Goal: Task Accomplishment & Management: Use online tool/utility

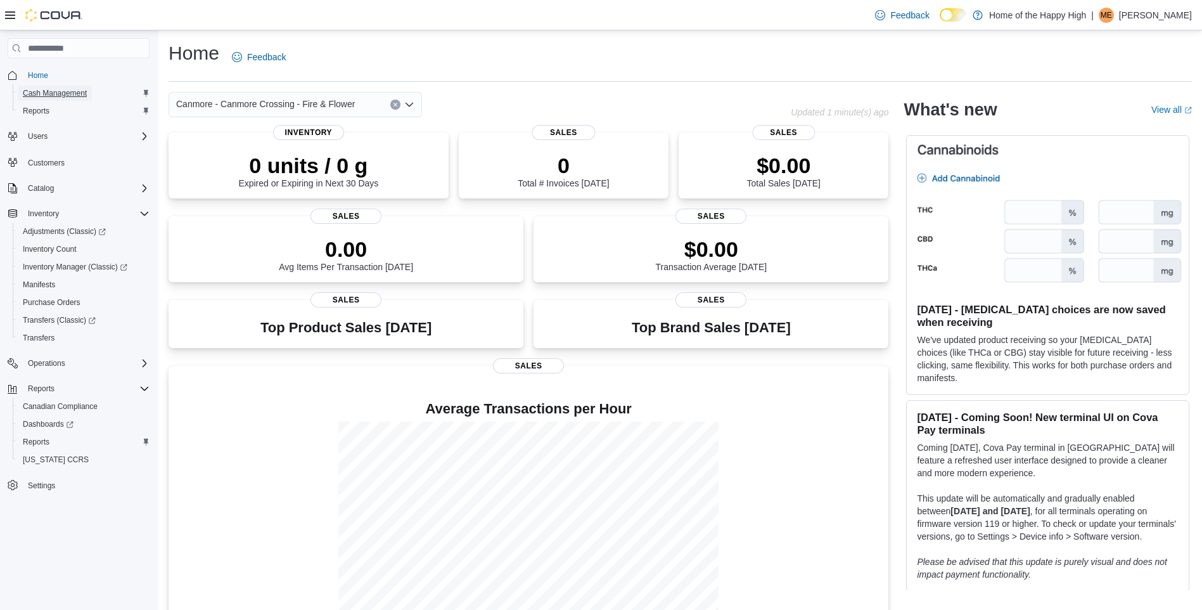
click at [49, 94] on span "Cash Management" at bounding box center [55, 93] width 64 height 10
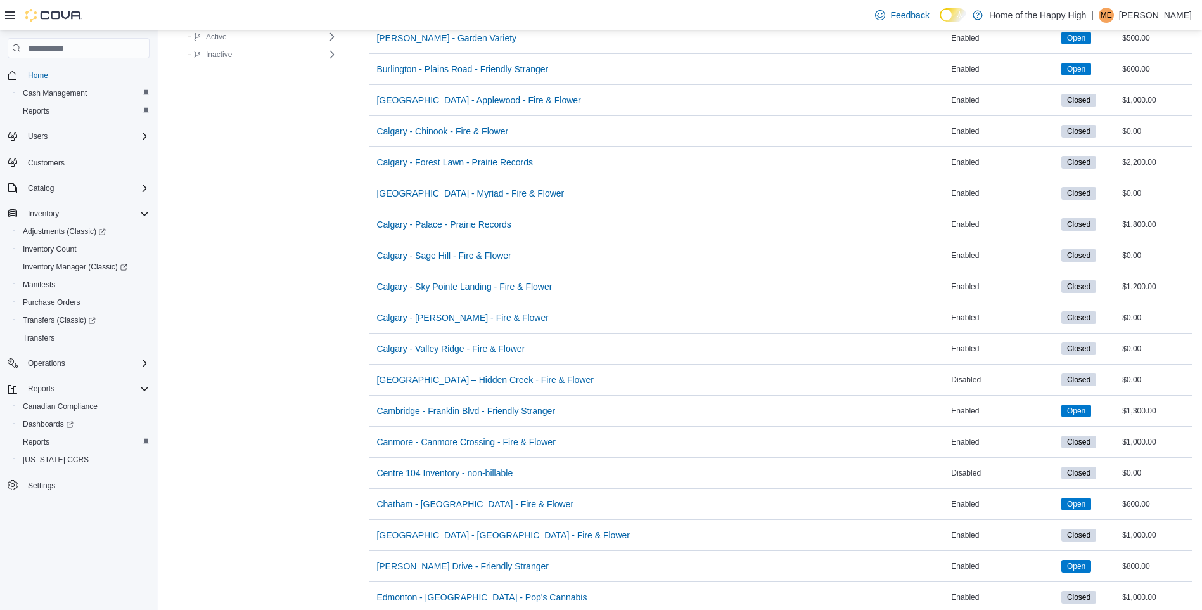
scroll to position [555, 0]
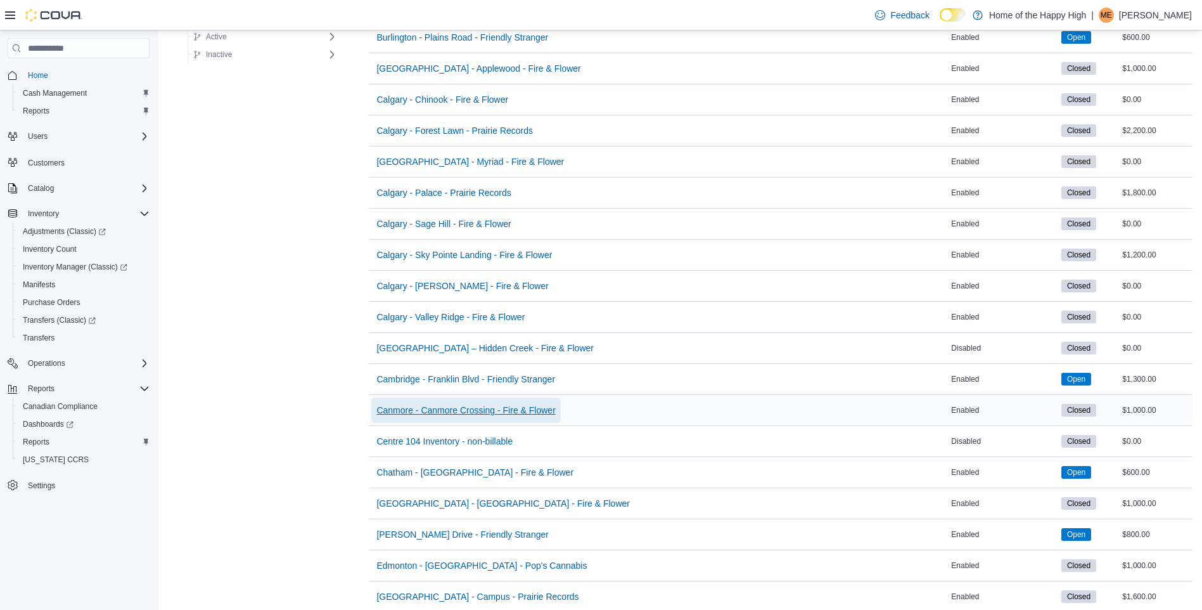
click at [444, 404] on span "Canmore - Canmore Crossing - Fire & Flower" at bounding box center [465, 410] width 179 height 13
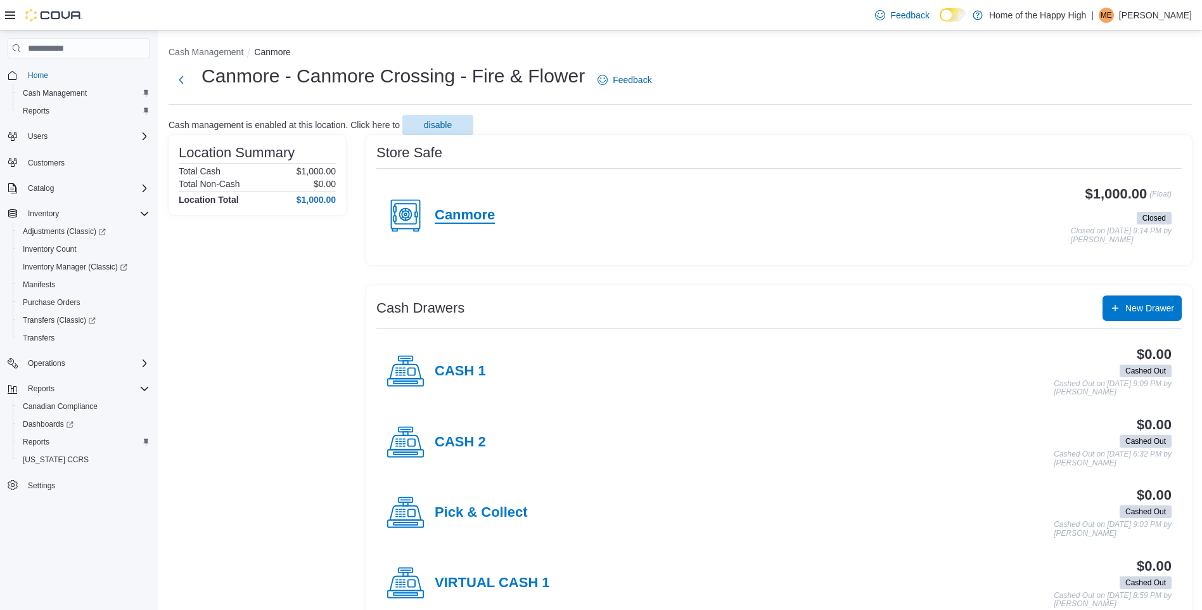
click at [493, 219] on h4 "Canmore" at bounding box center [465, 215] width 60 height 16
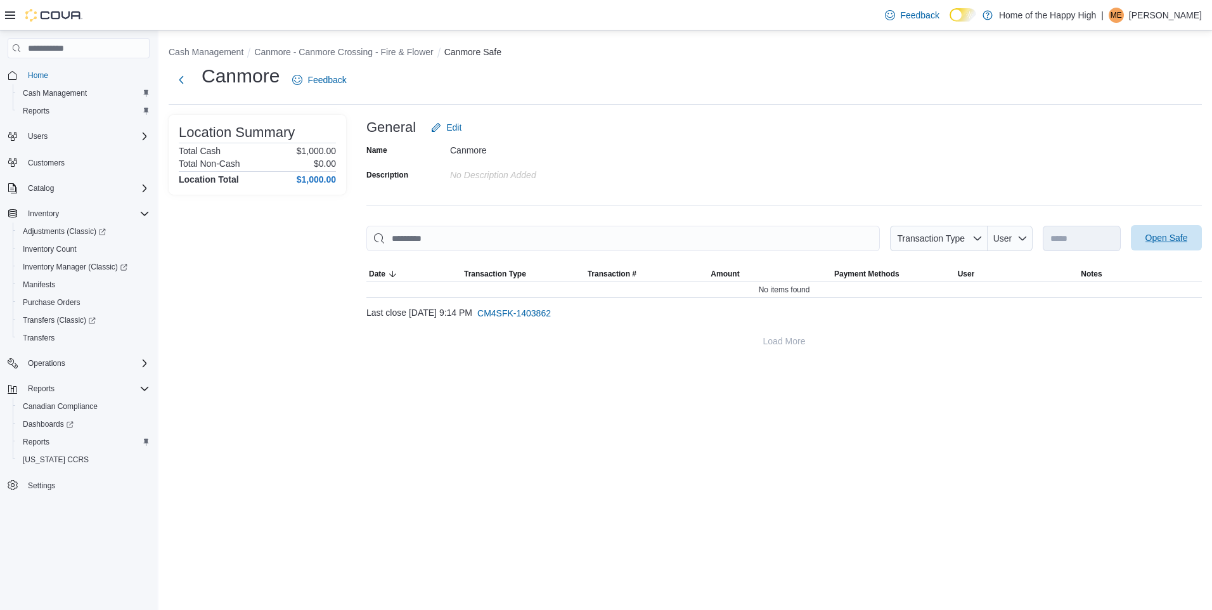
click at [1156, 233] on span "Open Safe" at bounding box center [1166, 237] width 42 height 13
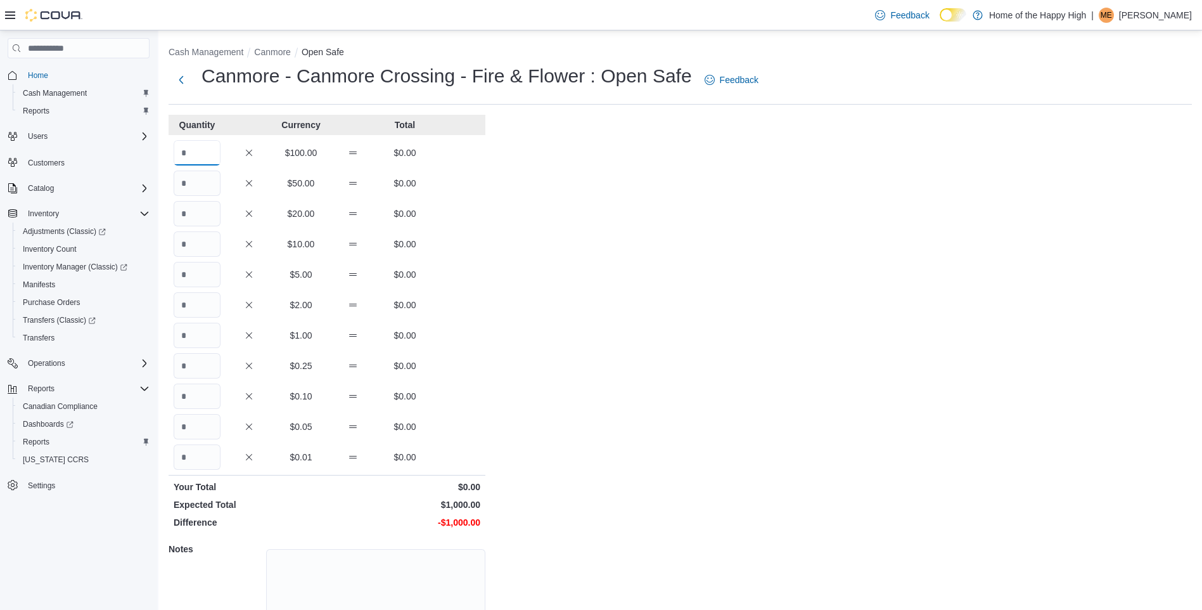
click at [181, 153] on input "Quantity" at bounding box center [197, 152] width 47 height 25
type input "*"
type input "**"
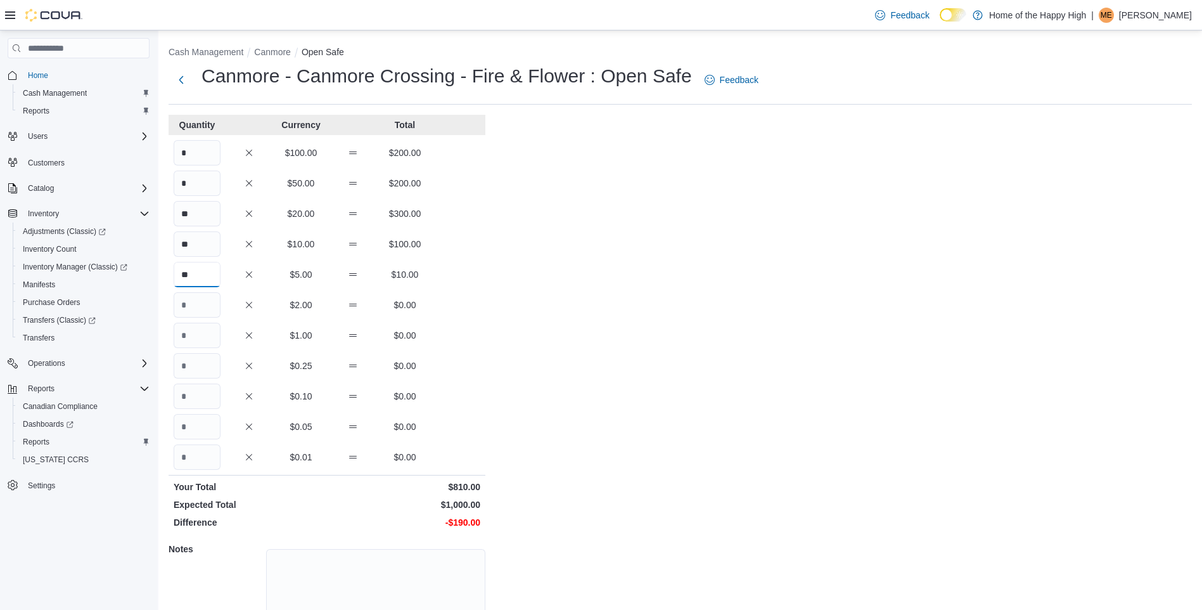
type input "**"
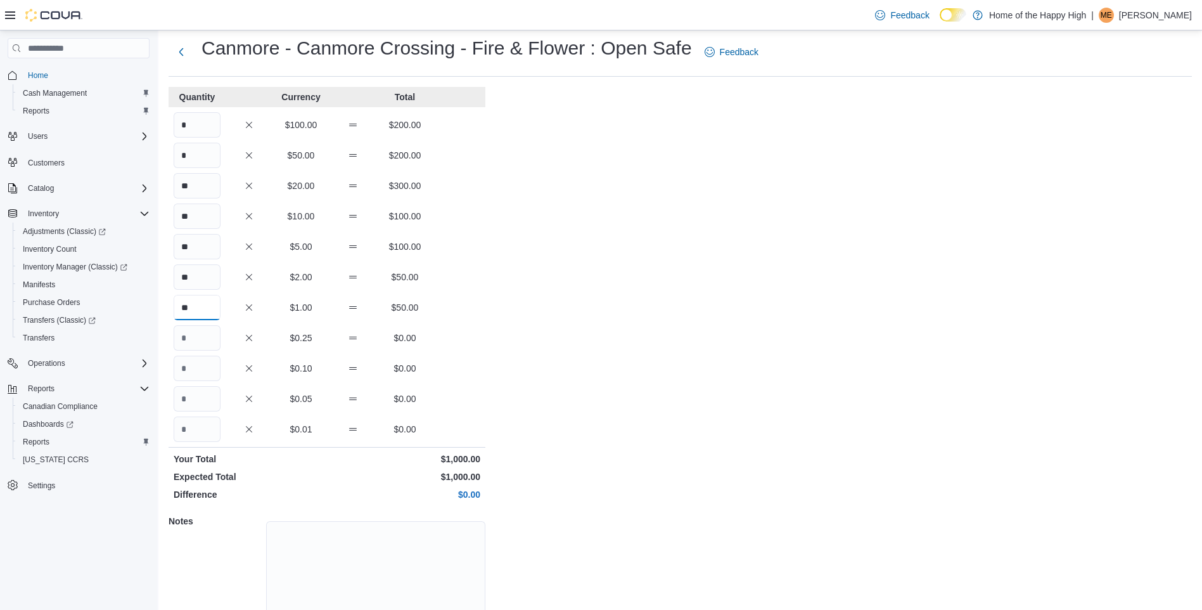
scroll to position [81, 0]
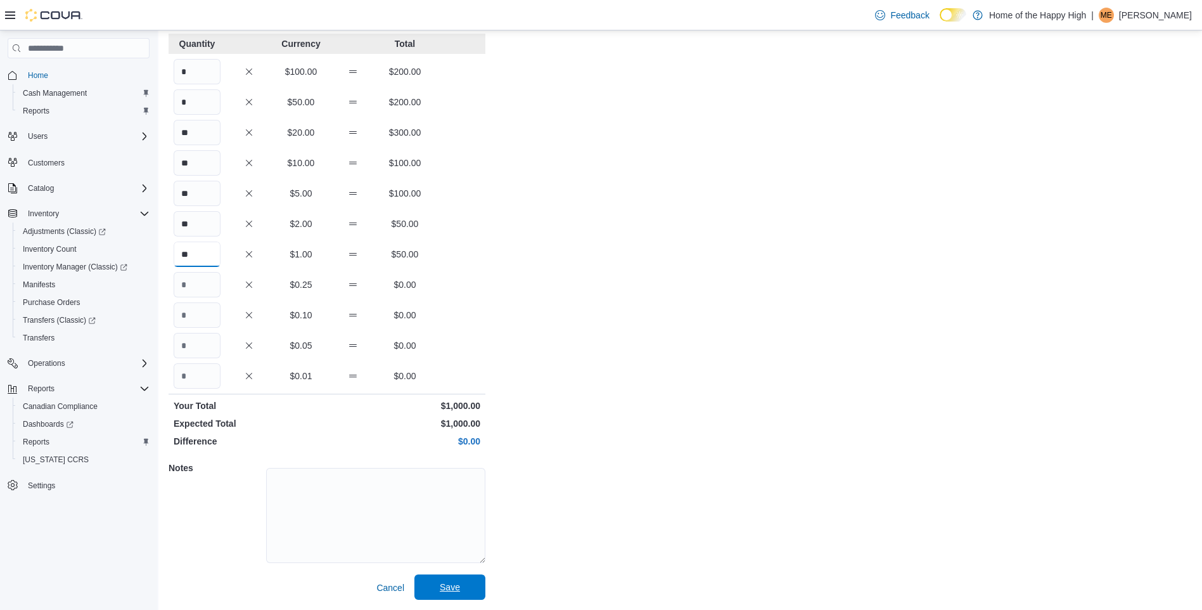
type input "**"
click at [452, 584] on span "Save" at bounding box center [450, 586] width 20 height 13
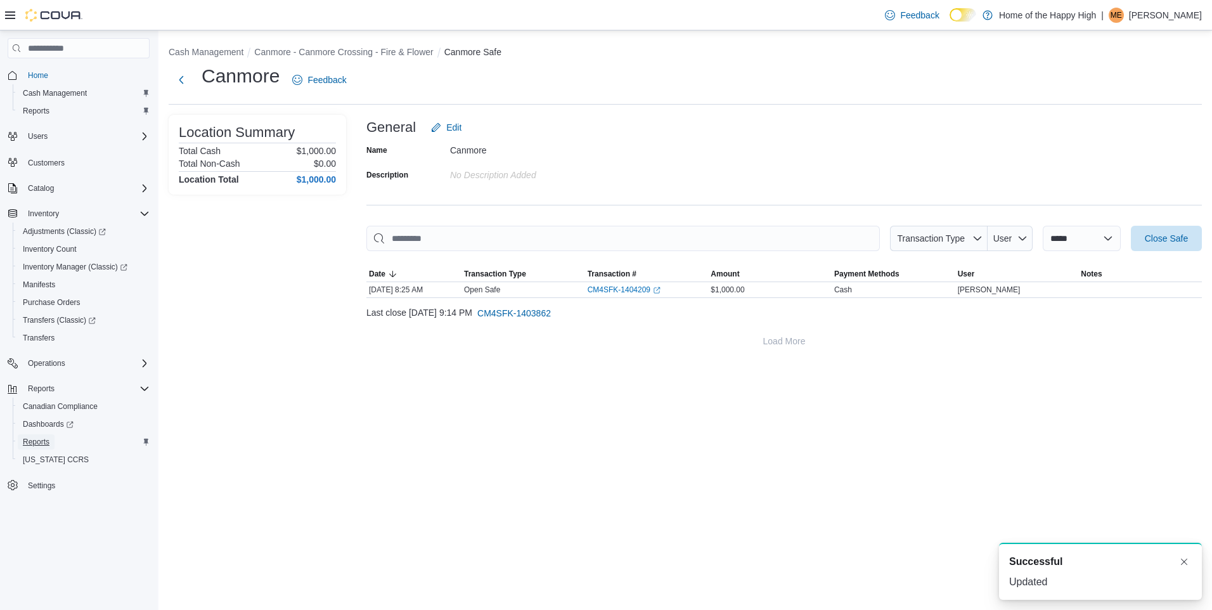
click at [35, 444] on span "Reports" at bounding box center [36, 442] width 27 height 10
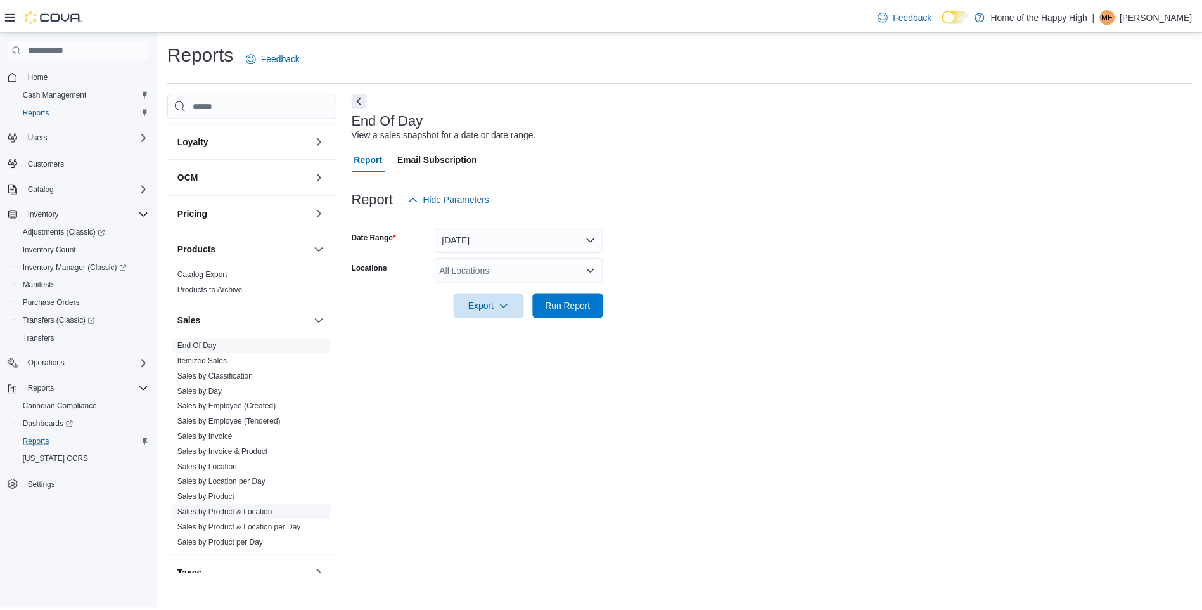
scroll to position [487, 0]
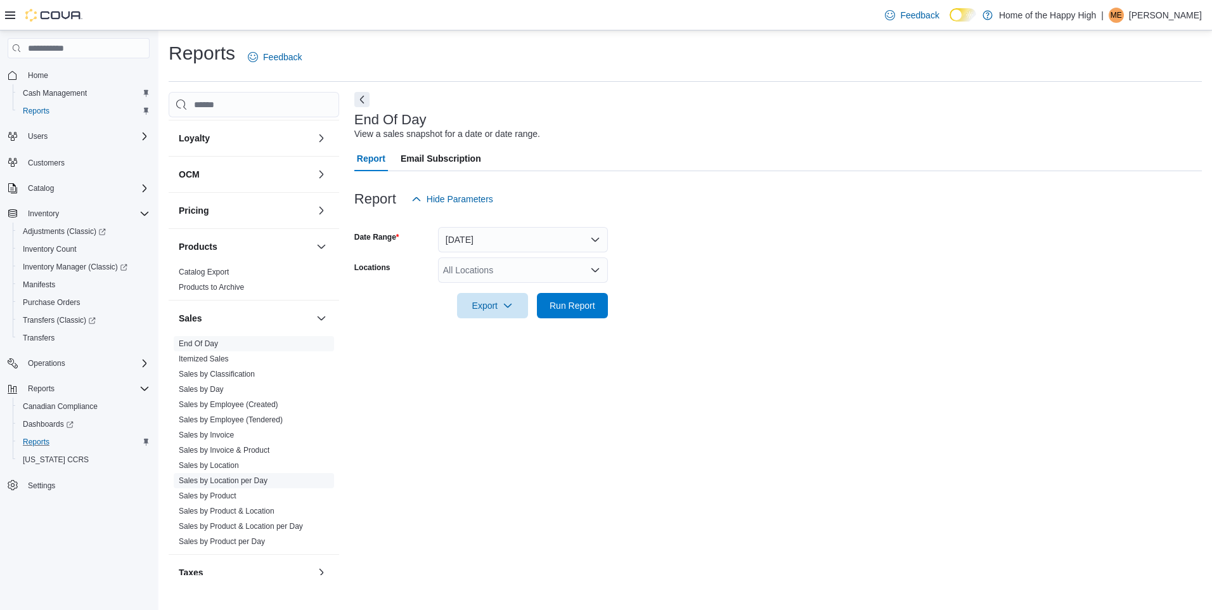
click at [261, 484] on link "Sales by Location per Day" at bounding box center [223, 480] width 89 height 9
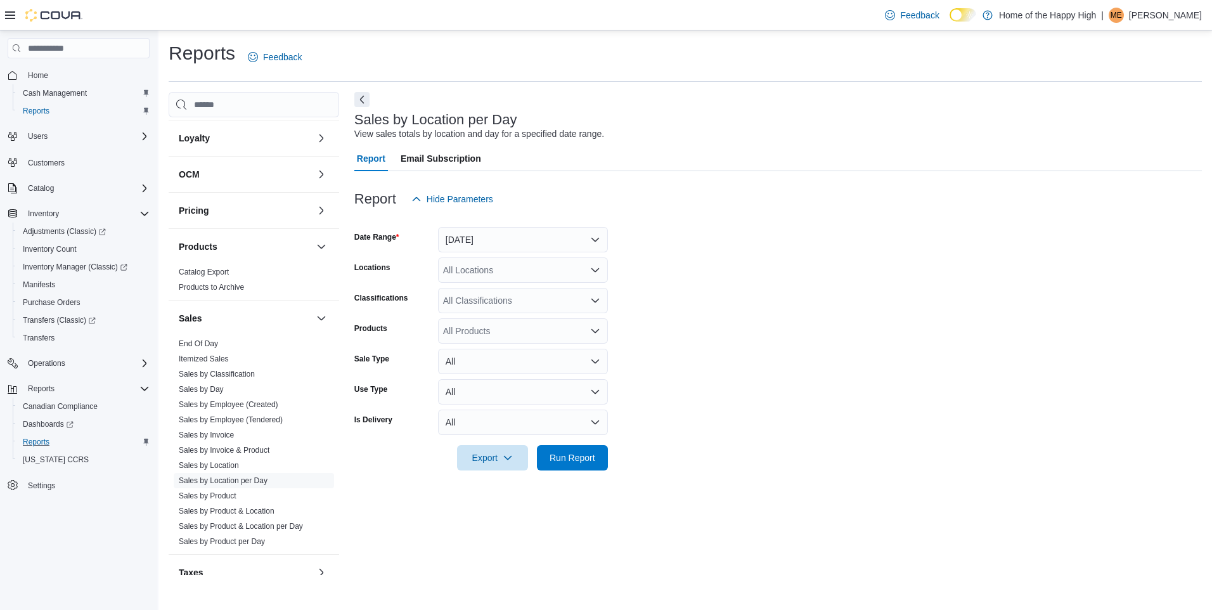
click at [476, 269] on div "All Locations" at bounding box center [523, 269] width 170 height 25
type input "****"
click at [500, 290] on span "Canmore - Canmore Crossing - Fire & Flower" at bounding box center [579, 291] width 179 height 13
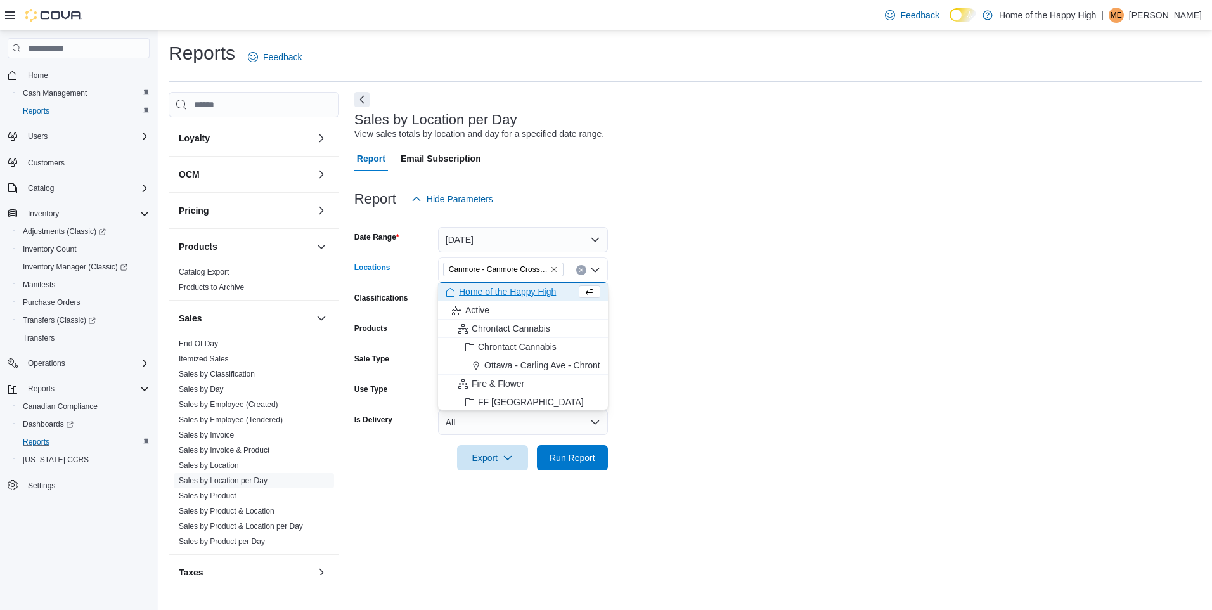
drag, startPoint x: 738, startPoint y: 297, endPoint x: 733, endPoint y: 303, distance: 7.2
click at [738, 298] on form "Date Range [DATE] Locations [GEOGRAPHIC_DATA] - [GEOGRAPHIC_DATA] - Fire & Flow…" at bounding box center [777, 341] width 847 height 259
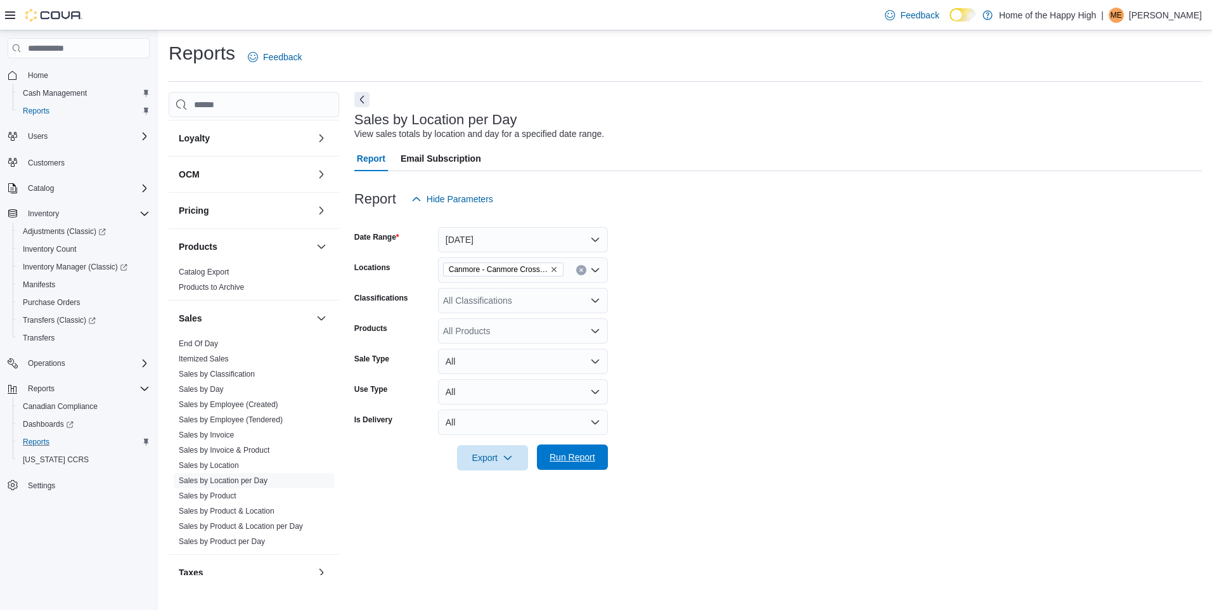
click at [590, 455] on span "Run Report" at bounding box center [572, 457] width 46 height 13
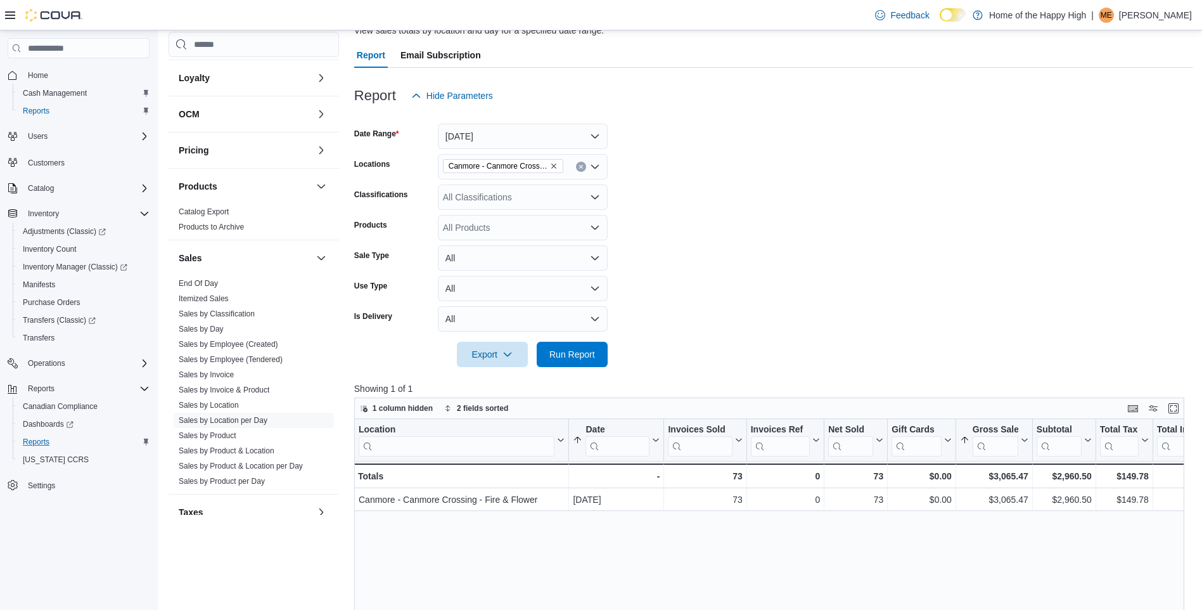
scroll to position [115, 0]
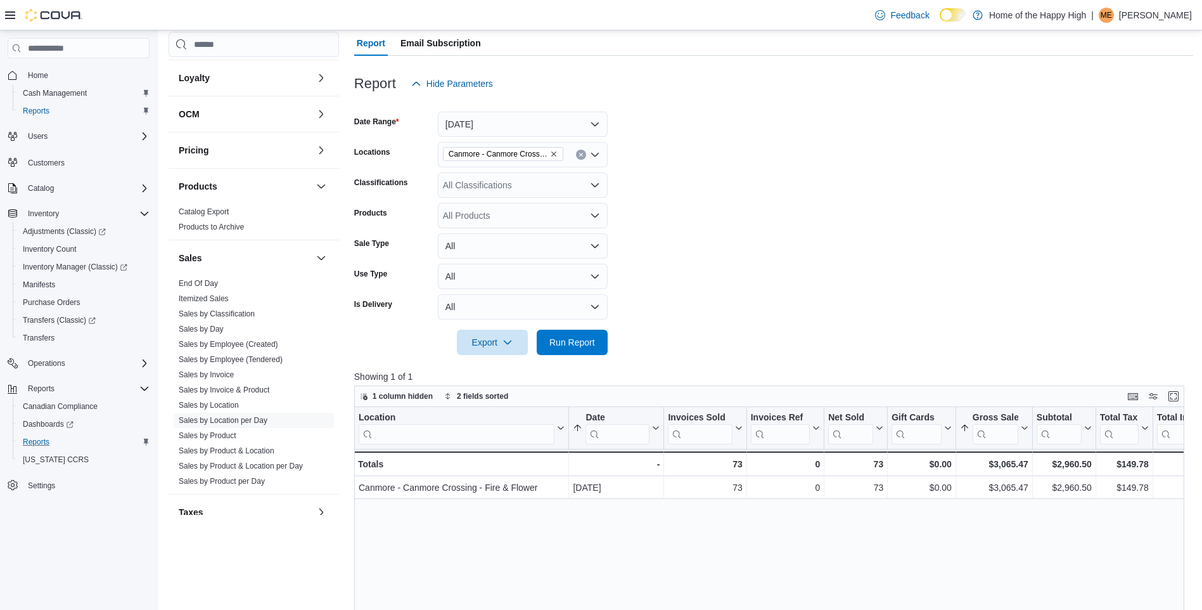
click at [669, 303] on form "Date Range [DATE] Locations [GEOGRAPHIC_DATA] - [GEOGRAPHIC_DATA] - Fire & Flow…" at bounding box center [773, 225] width 839 height 259
